Goal: Information Seeking & Learning: Understand process/instructions

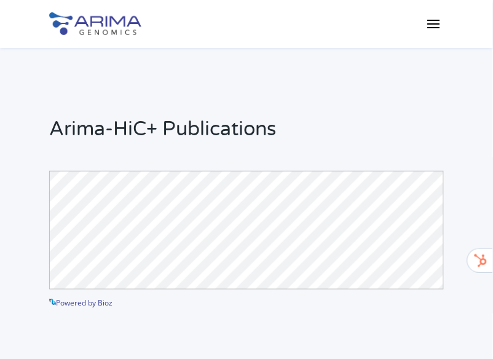
click at [434, 23] on span at bounding box center [434, 24] width 20 height 20
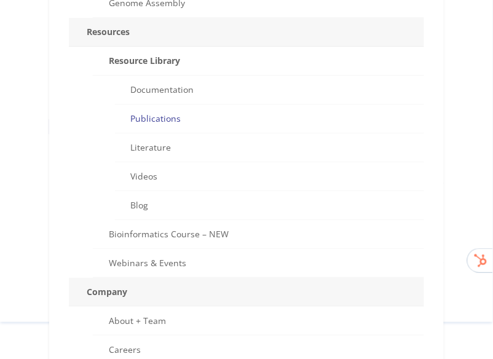
scroll to position [629, 0]
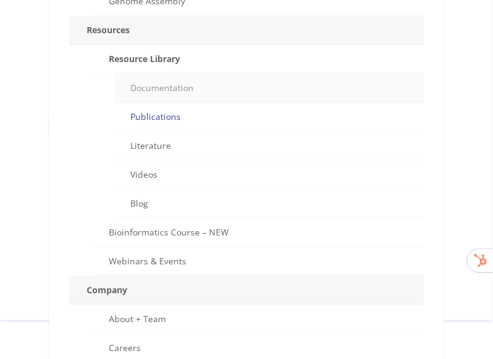
click at [170, 84] on link "Documentation" at bounding box center [269, 88] width 309 height 29
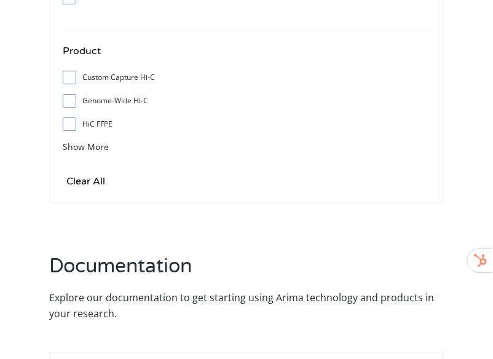
scroll to position [515, 0]
click at [69, 127] on input "HiC FFPE" at bounding box center [69, 125] width 8 height 8
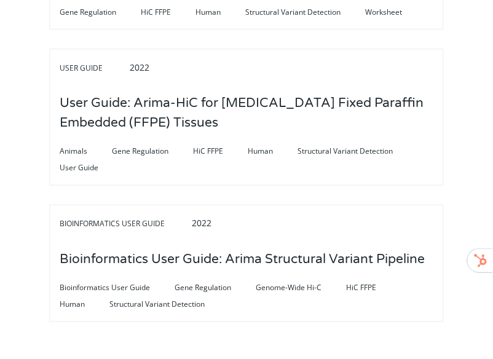
scroll to position [947, 0]
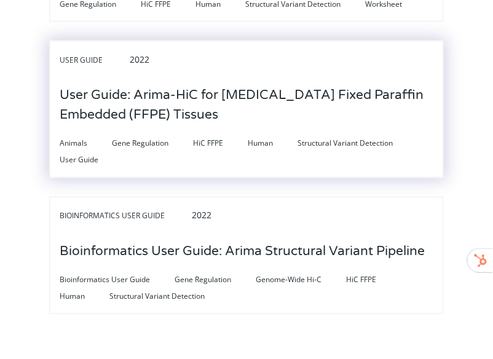
click at [98, 115] on h3 "User Guide: Arima-HiC for Formalin Fixed Paraffin Embedded (FFPE) Tissues" at bounding box center [247, 106] width 374 height 58
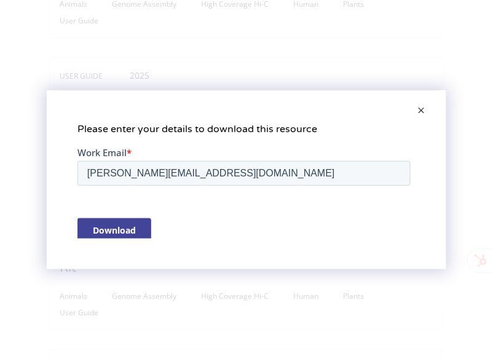
scroll to position [0, 0]
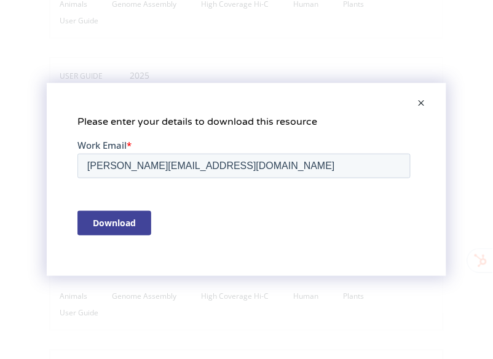
click at [420, 96] on span at bounding box center [421, 104] width 25 height 30
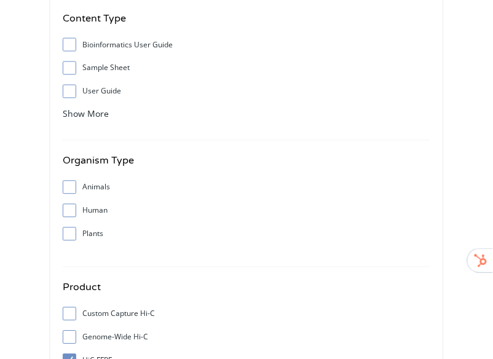
scroll to position [506, 0]
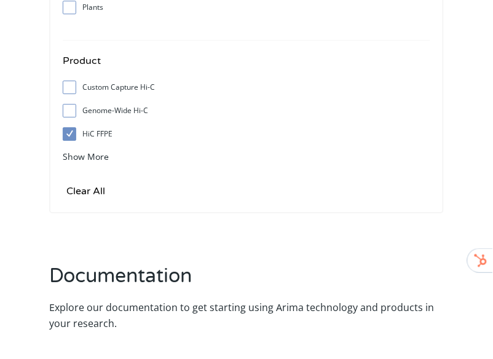
click at [69, 137] on input "HiC FFPE" at bounding box center [69, 134] width 8 height 8
checkbox input "false"
click at [68, 114] on span at bounding box center [73, 111] width 20 height 14
click at [68, 114] on input "Genome-Wide Hi-C" at bounding box center [69, 110] width 8 height 8
checkbox input "true"
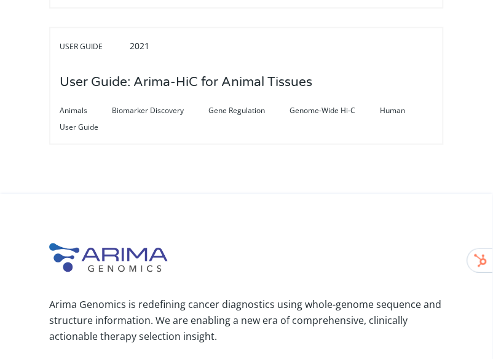
scroll to position [2890, 0]
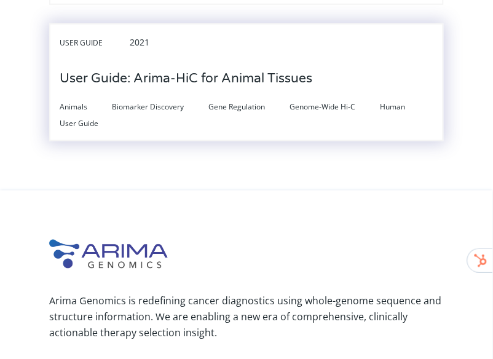
click at [168, 69] on h3 "User Guide: Arima-HiC for Animal Tissues" at bounding box center [186, 79] width 253 height 38
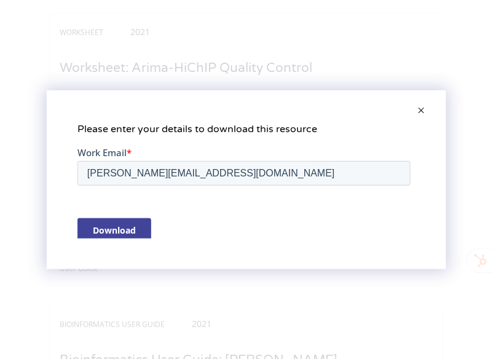
scroll to position [0, 0]
